Goal: Browse casually: Explore the website without a specific task or goal

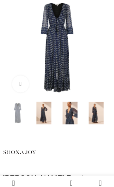
scroll to position [98, 0]
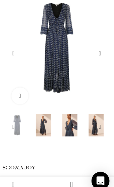
click at [73, 127] on img "3 / 6" at bounding box center [69, 117] width 21 height 21
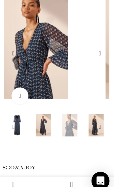
click at [42, 129] on img "2 / 6" at bounding box center [44, 117] width 21 height 21
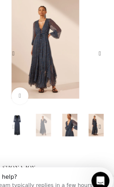
scroll to position [0, 0]
click at [101, 57] on div "Next slide" at bounding box center [98, 50] width 14 height 14
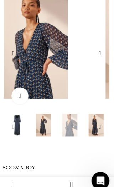
click at [95, 57] on div "Next slide" at bounding box center [98, 50] width 14 height 14
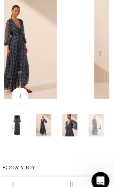
click at [102, 56] on div "Next slide" at bounding box center [98, 50] width 14 height 14
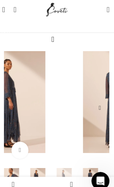
scroll to position [47, 0]
click at [101, 109] on div "Next slide" at bounding box center [98, 102] width 14 height 14
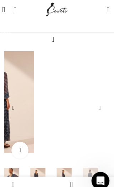
click at [100, 109] on div "Next slide" at bounding box center [98, 102] width 14 height 14
click at [104, 109] on div "Next slide" at bounding box center [98, 102] width 14 height 14
click at [102, 109] on div "Next slide" at bounding box center [98, 102] width 14 height 14
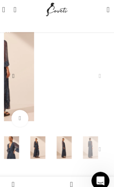
scroll to position [81, 0]
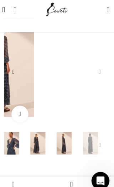
click at [71, 146] on img "5 / 6" at bounding box center [63, 135] width 21 height 21
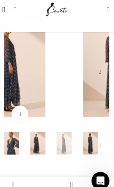
scroll to position [0, 225]
click at [44, 146] on img "4 / 6" at bounding box center [39, 135] width 21 height 21
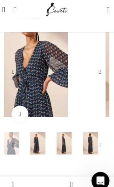
click at [42, 146] on img "4 / 6" at bounding box center [39, 135] width 21 height 21
click at [15, 146] on img "3 / 6" at bounding box center [14, 135] width 21 height 21
click at [68, 90] on img "3 / 6" at bounding box center [36, 62] width 96 height 96
click at [70, 101] on img "3 / 6" at bounding box center [36, 62] width 96 height 96
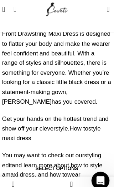
scroll to position [0, 824]
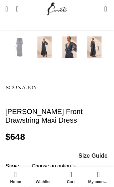
scroll to position [170, 0]
